Goal: Information Seeking & Learning: Learn about a topic

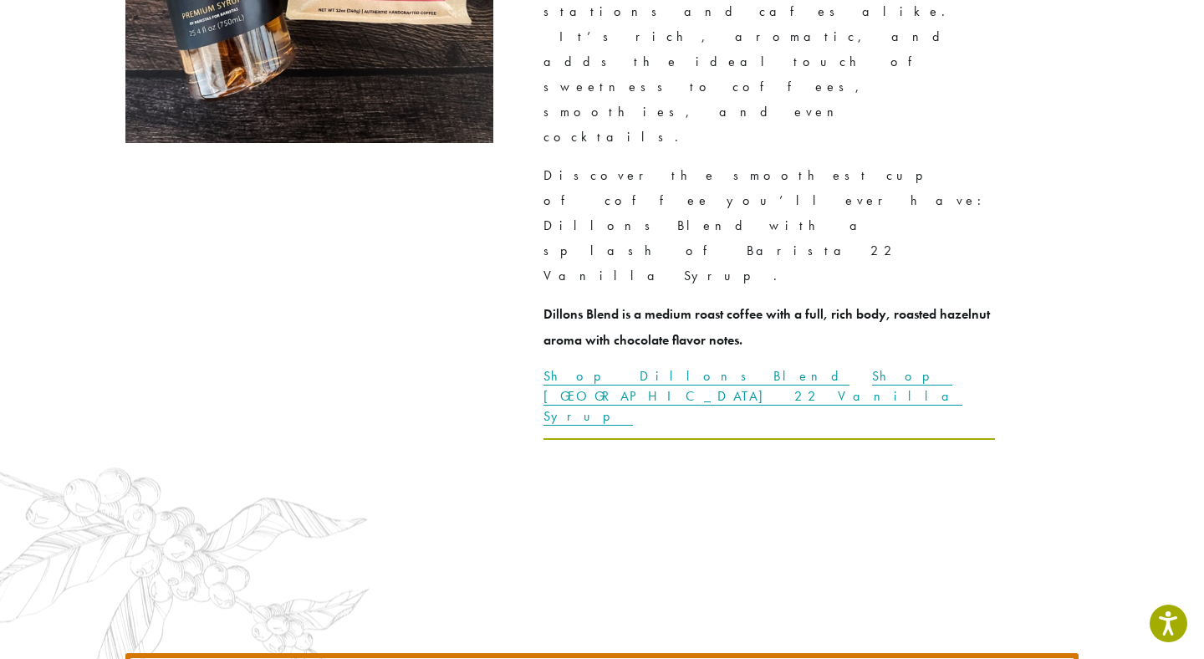
scroll to position [4723, 0]
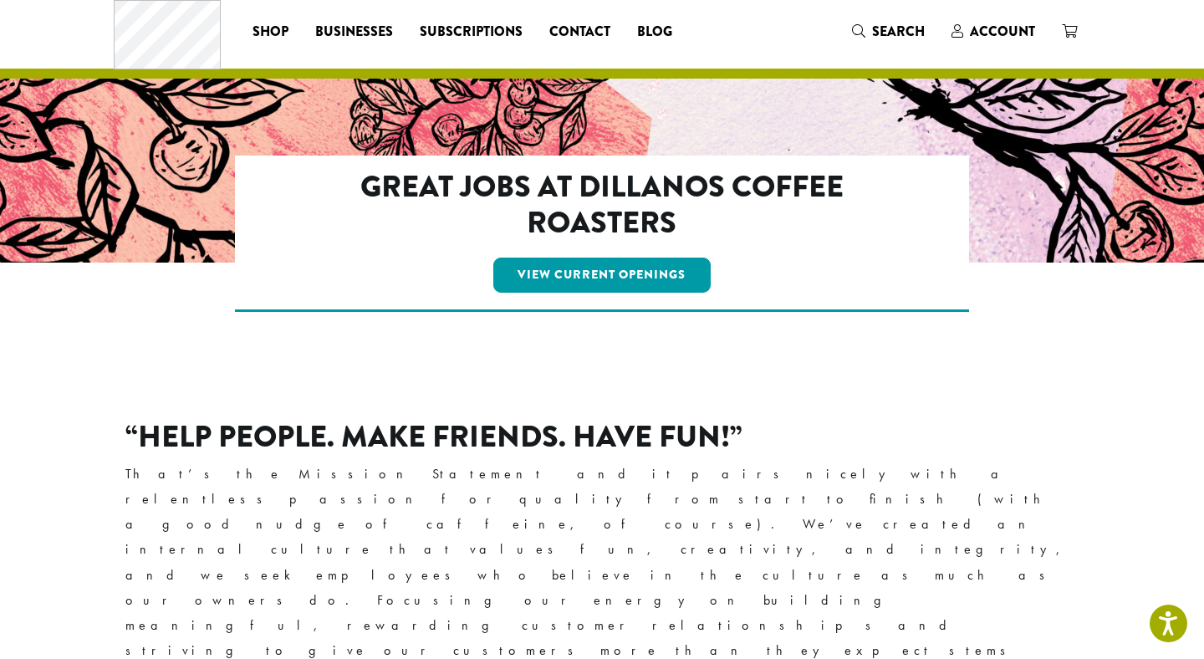
scroll to position [43, 0]
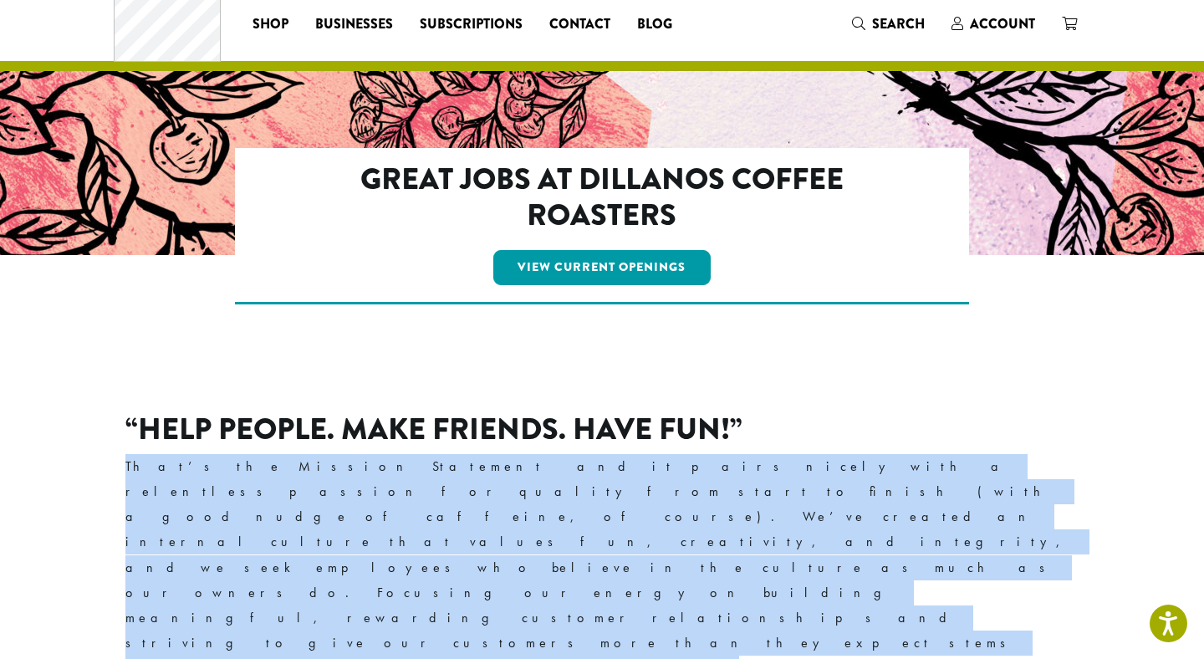
drag, startPoint x: 763, startPoint y: 444, endPoint x: 750, endPoint y: 549, distance: 106.2
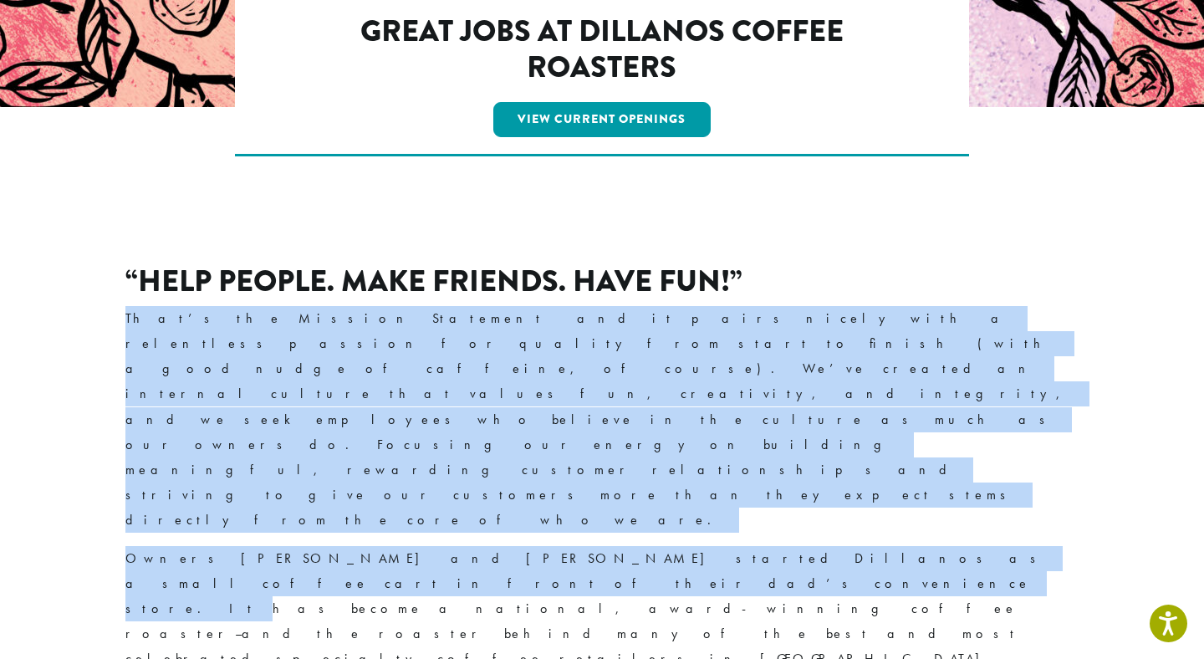
scroll to position [308, 0]
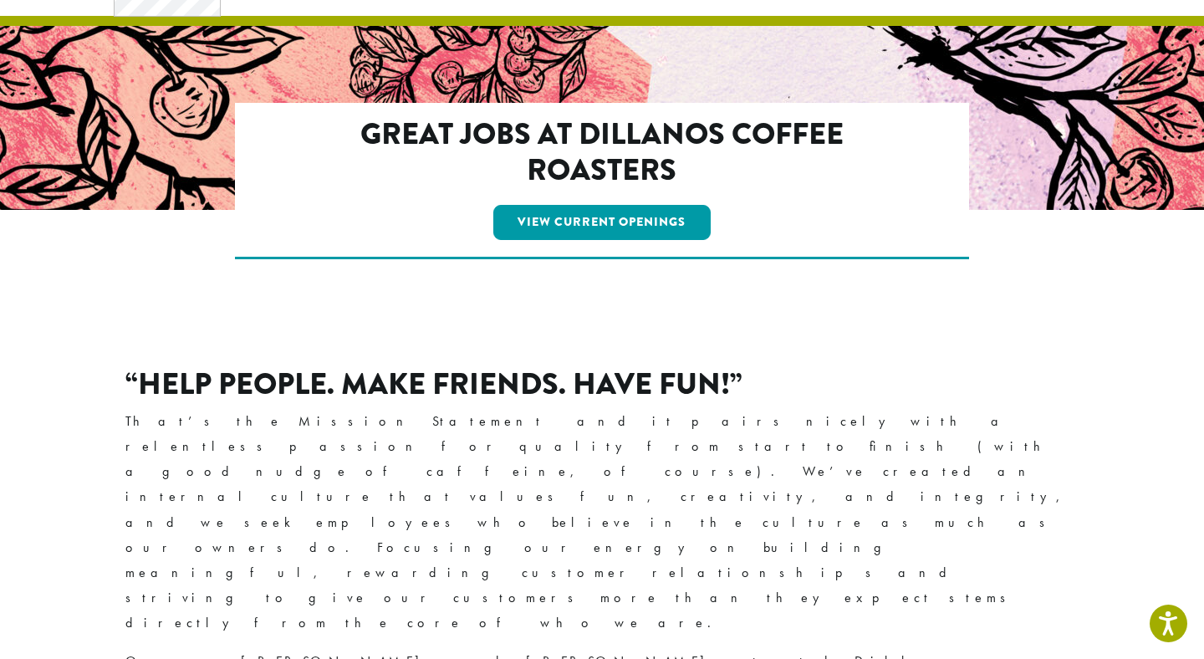
scroll to position [87, 0]
